Goal: Find specific page/section: Find specific page/section

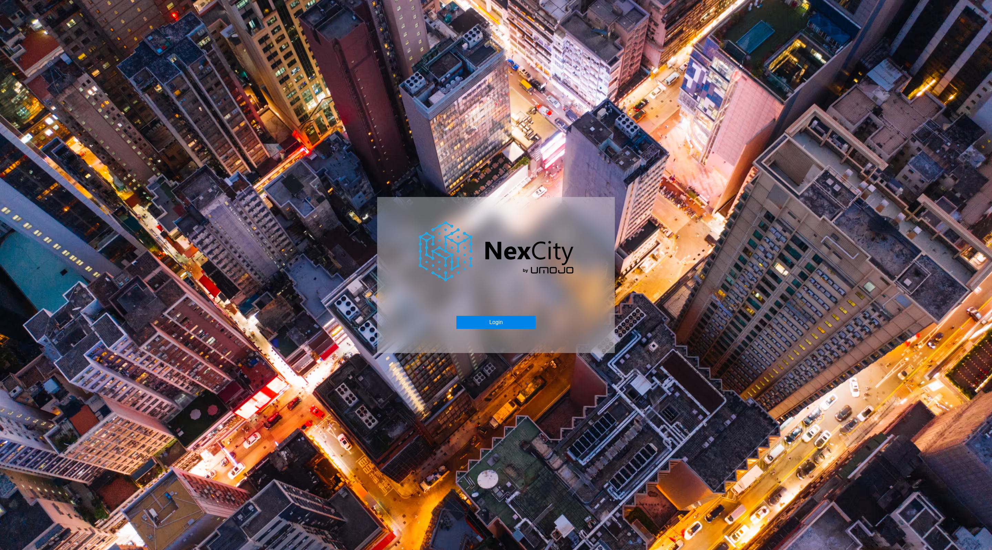
click at [493, 319] on button "Login" at bounding box center [495, 322] width 79 height 13
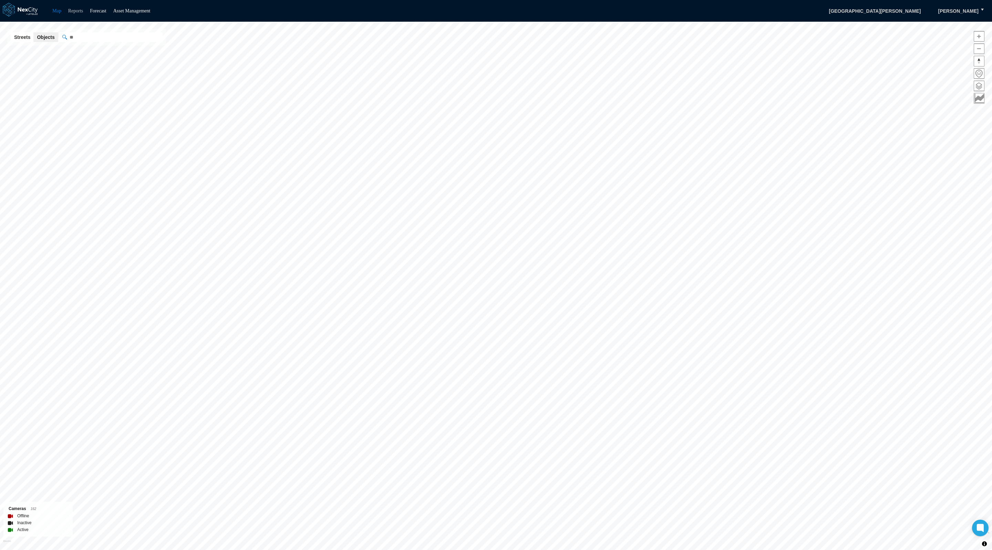
click at [80, 8] on link "Reports" at bounding box center [75, 10] width 15 height 5
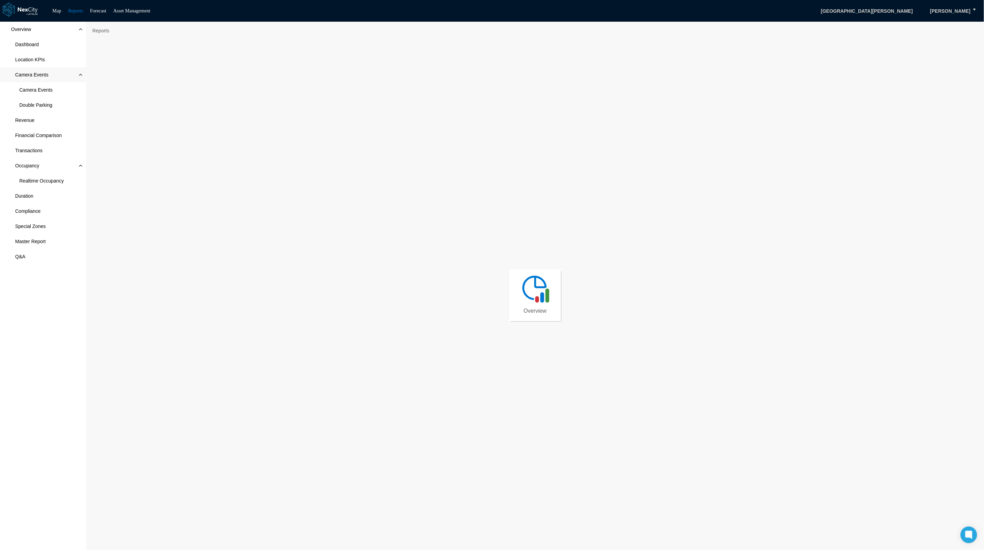
click at [26, 73] on span "Camera Events" at bounding box center [31, 74] width 33 height 7
click at [28, 70] on span "Camera Events" at bounding box center [43, 74] width 86 height 15
click at [28, 93] on span "Camera Events" at bounding box center [43, 89] width 86 height 15
click at [8, 383] on div "Overview Dashboard Location KPIs Camera Events Camera Events Double Parking Rev…" at bounding box center [43, 286] width 86 height 528
